Goal: Find specific page/section: Find specific page/section

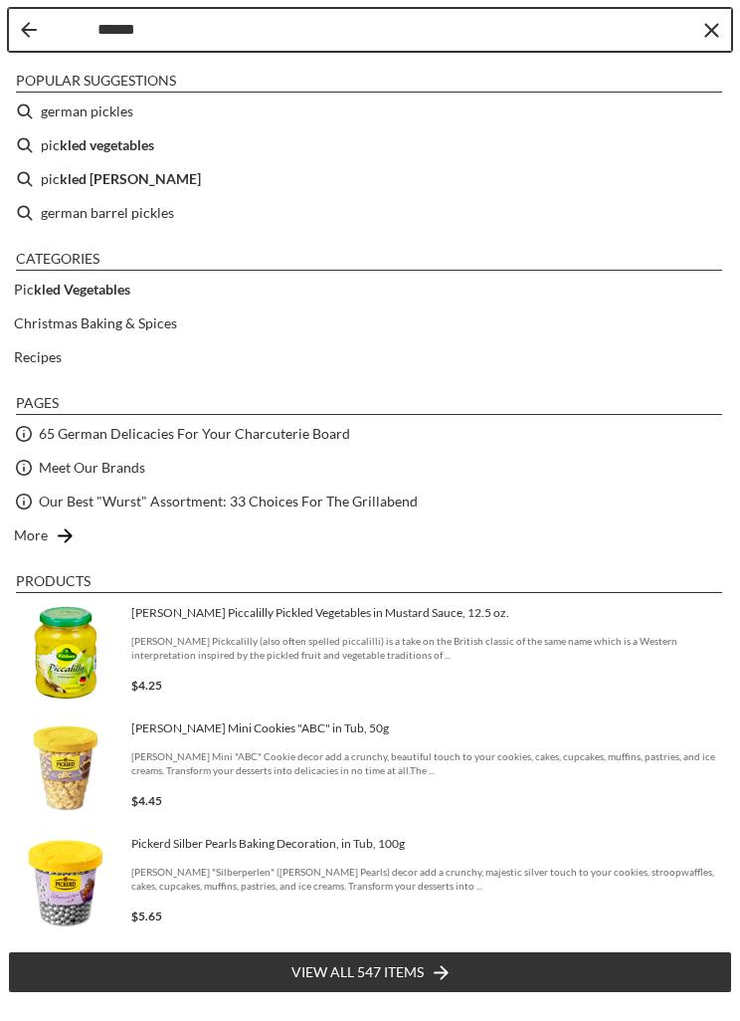
type input "*******"
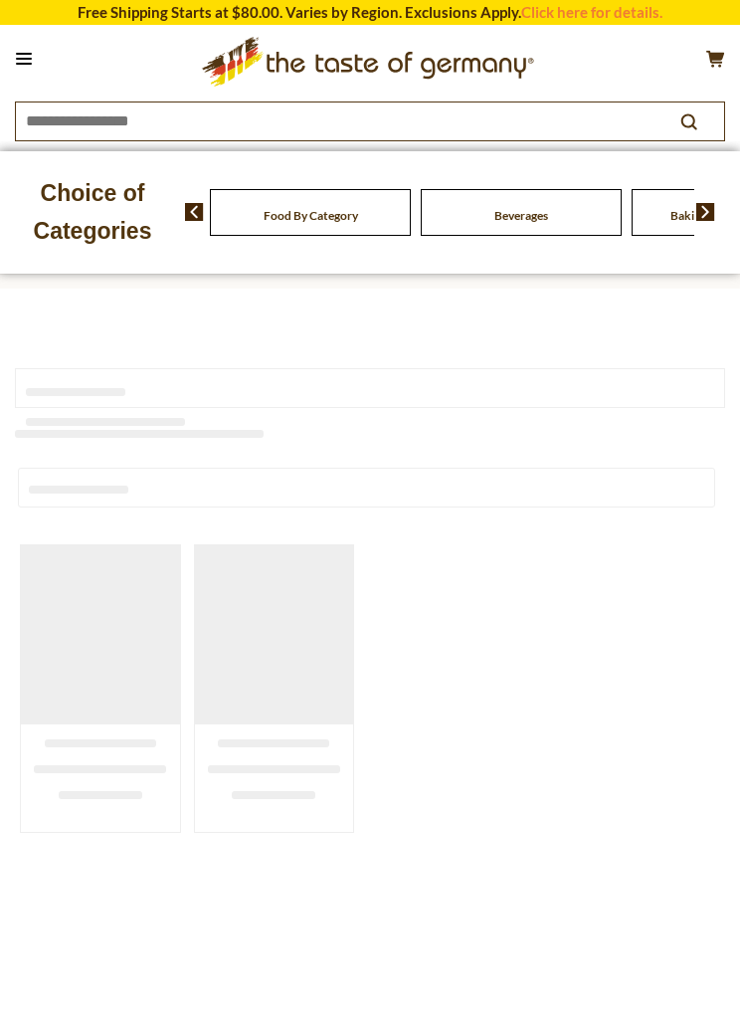
type input "*******"
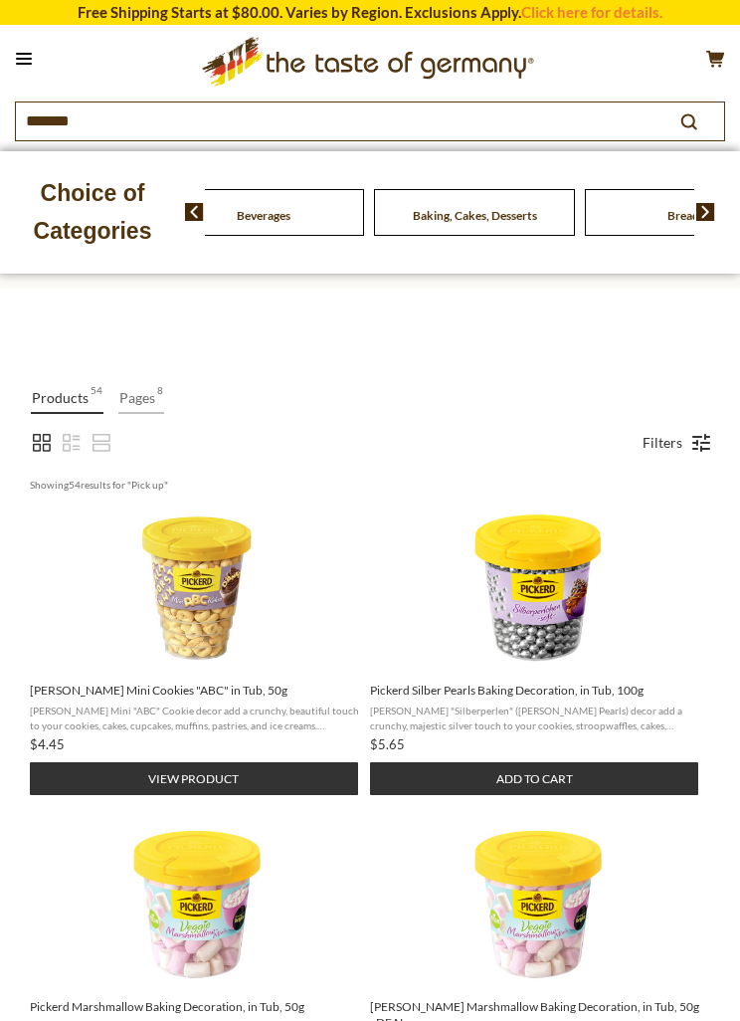
click at [153, 207] on div "Food By Category" at bounding box center [52, 212] width 201 height 47
click at [127, 210] on span "Beverages" at bounding box center [101, 215] width 54 height 15
